Goal: Find specific page/section: Find specific page/section

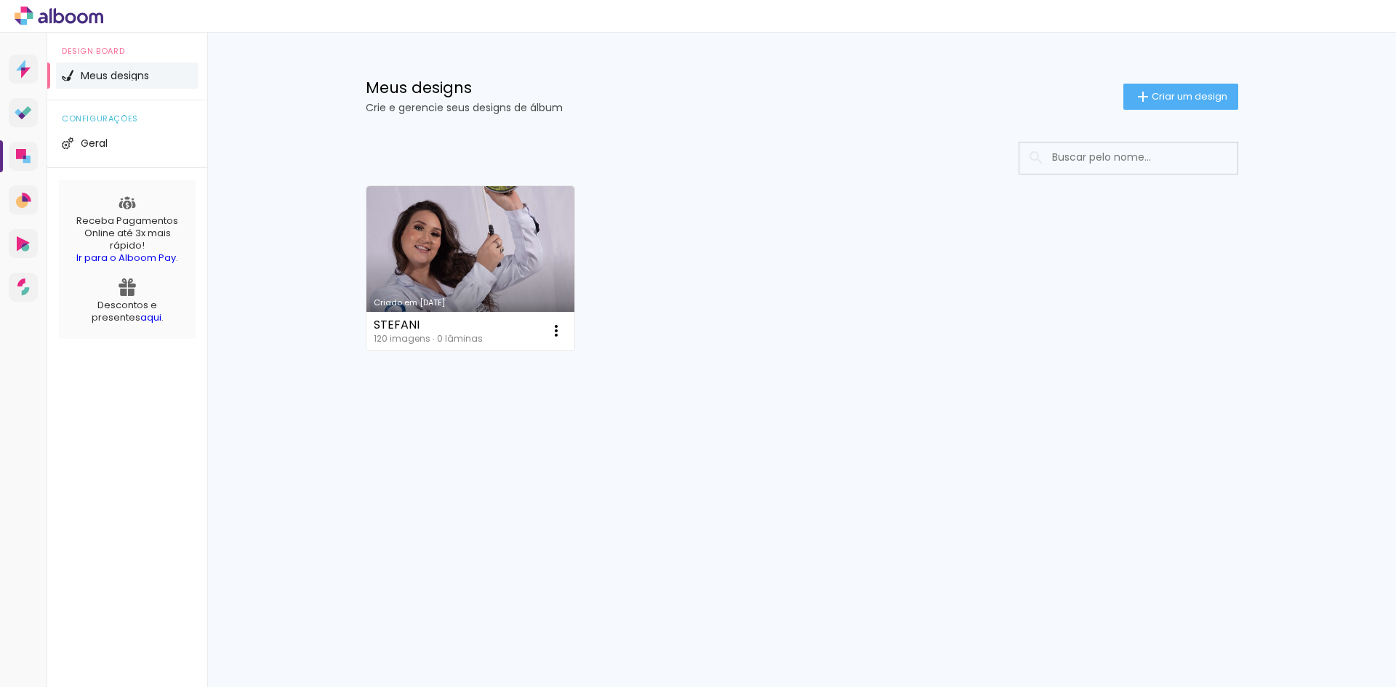
click at [63, 9] on icon at bounding box center [59, 16] width 89 height 19
click at [22, 84] on div "Prosite Website + Landing pages Proof Sistema de seleção e venda de fotos Desig…" at bounding box center [23, 376] width 47 height 687
click at [21, 74] on icon at bounding box center [23, 69] width 15 height 19
